Goal: Download file/media

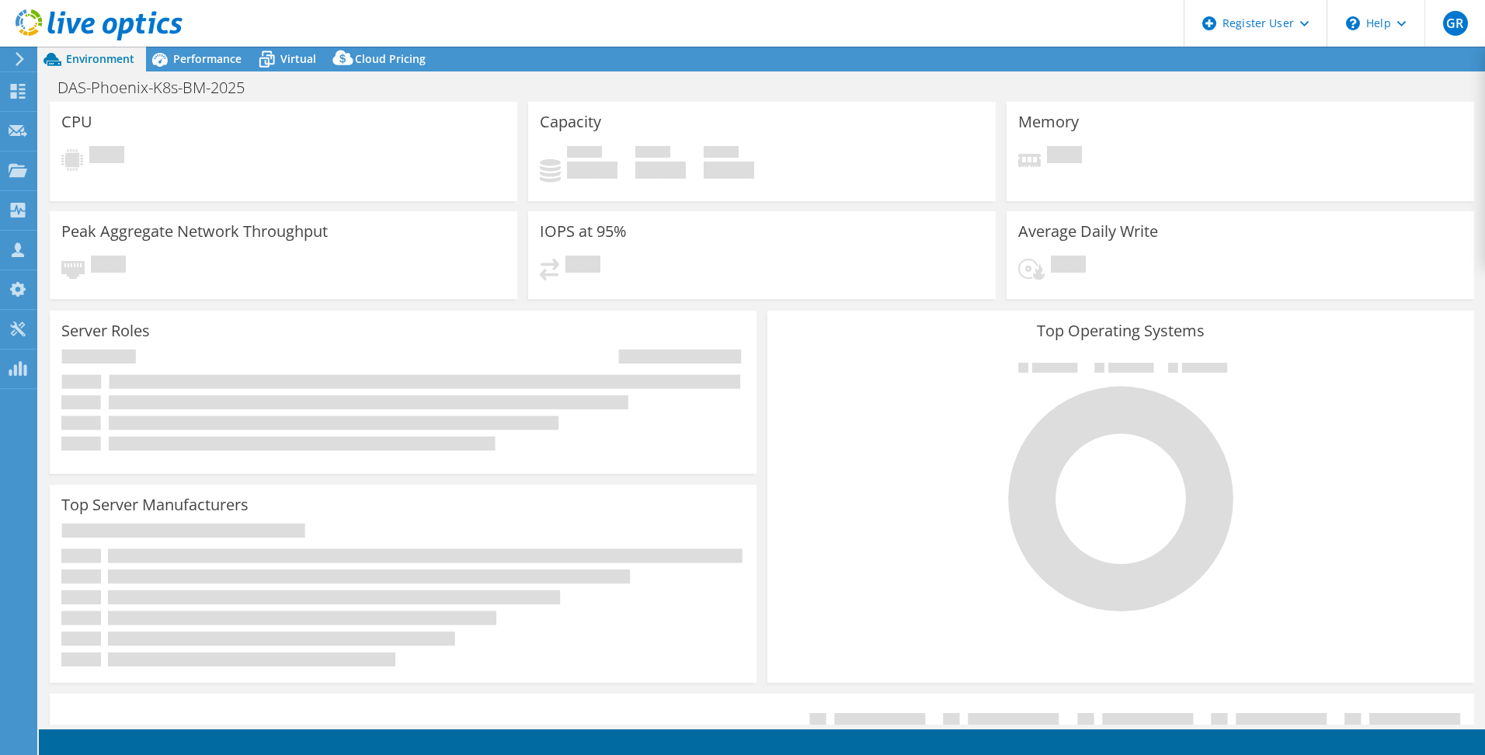
select select "USEast"
select select "USD"
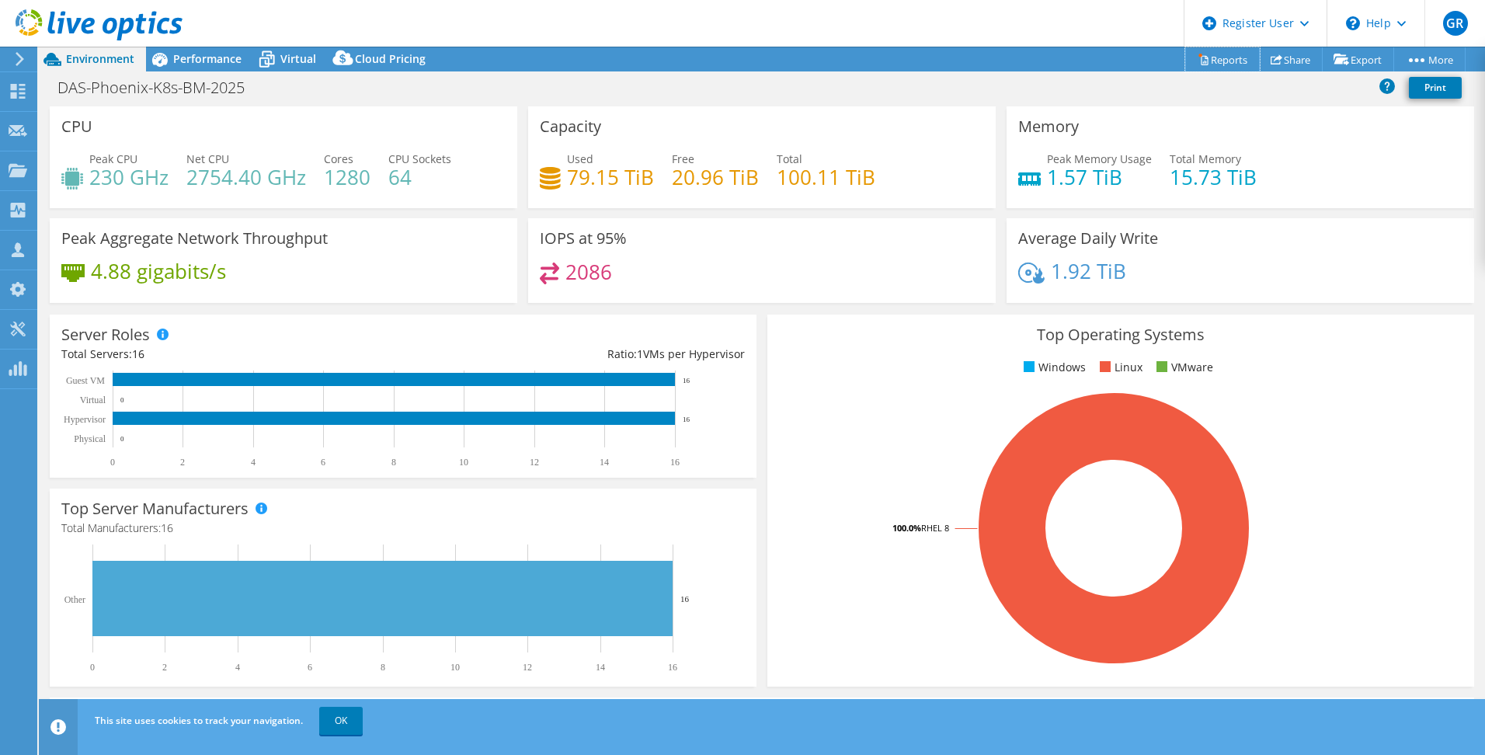
click at [1239, 53] on link "Reports" at bounding box center [1222, 59] width 75 height 24
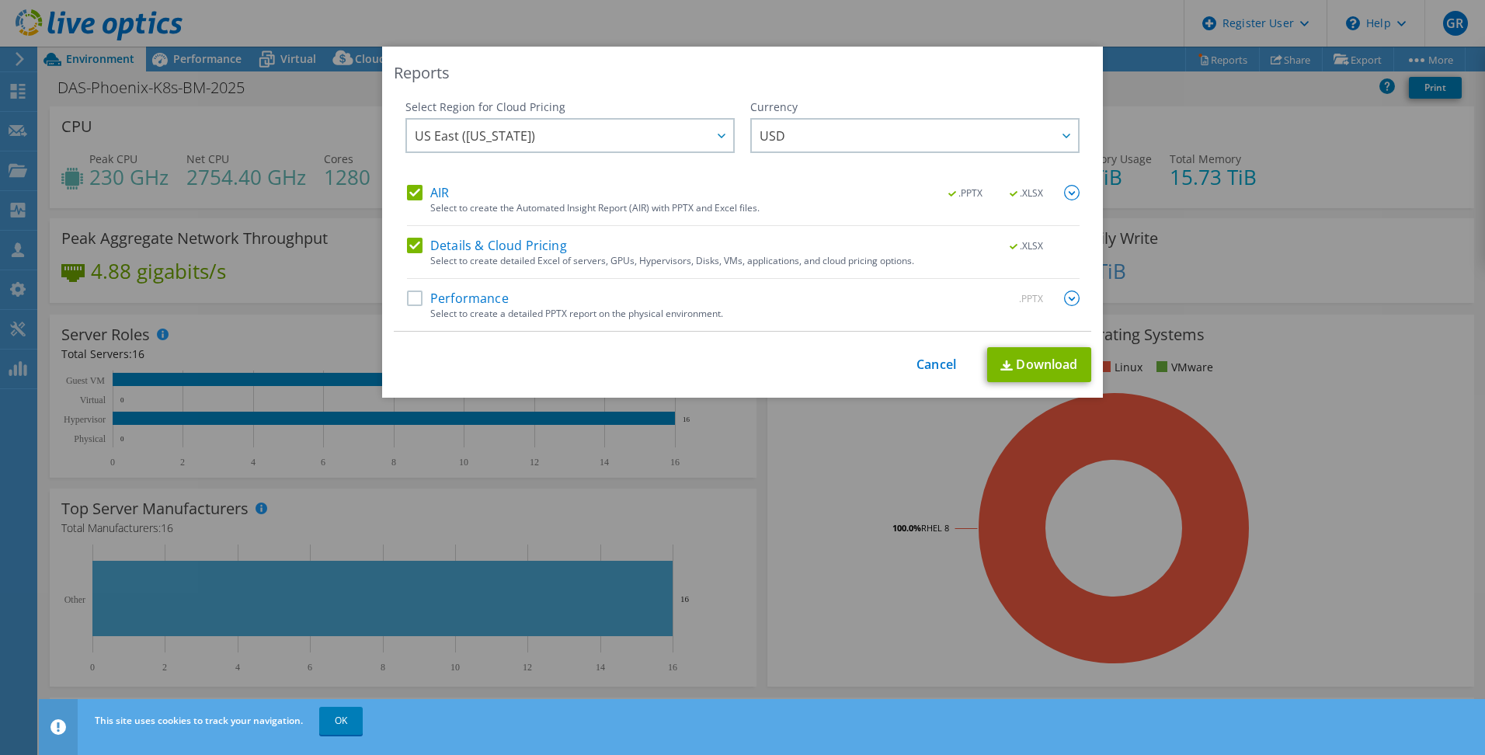
drag, startPoint x: 411, startPoint y: 297, endPoint x: 463, endPoint y: 303, distance: 52.3
click at [413, 297] on label "Performance" at bounding box center [458, 298] width 102 height 16
click at [0, 0] on input "Performance" at bounding box center [0, 0] width 0 height 0
click at [1025, 370] on link "Download" at bounding box center [1039, 364] width 104 height 35
drag, startPoint x: 939, startPoint y: 364, endPoint x: 864, endPoint y: 224, distance: 159.5
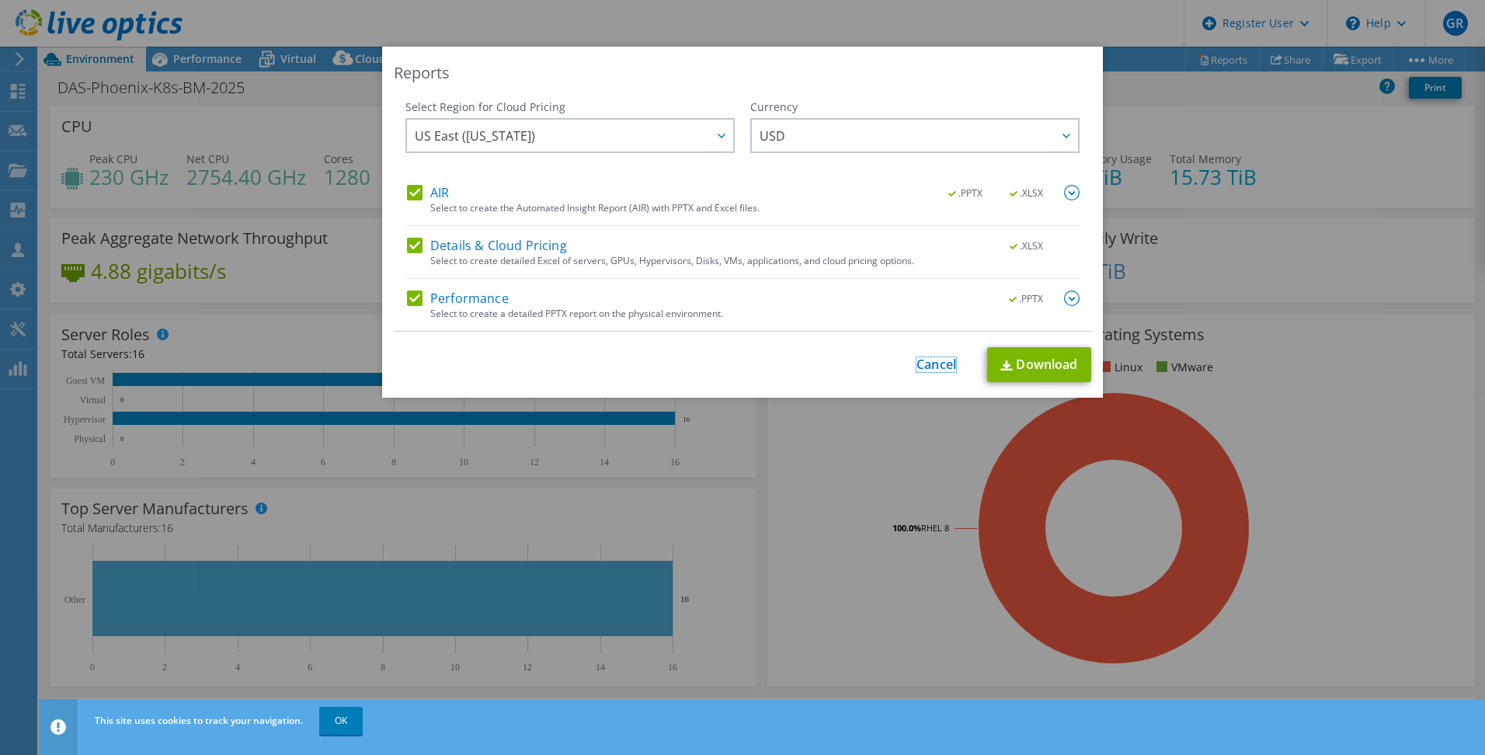
click at [938, 364] on link "Cancel" at bounding box center [936, 364] width 40 height 15
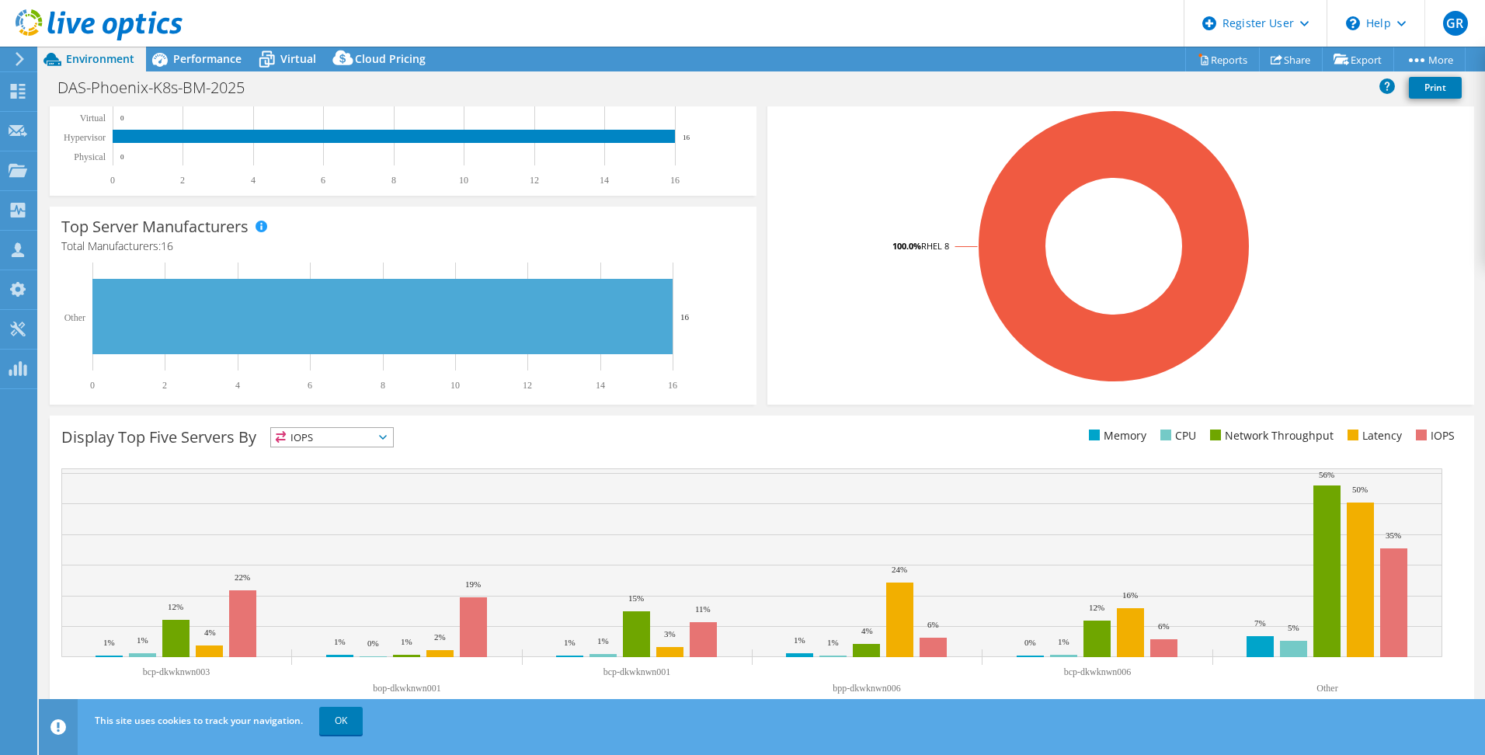
scroll to position [282, 0]
